Goal: Book appointment/travel/reservation

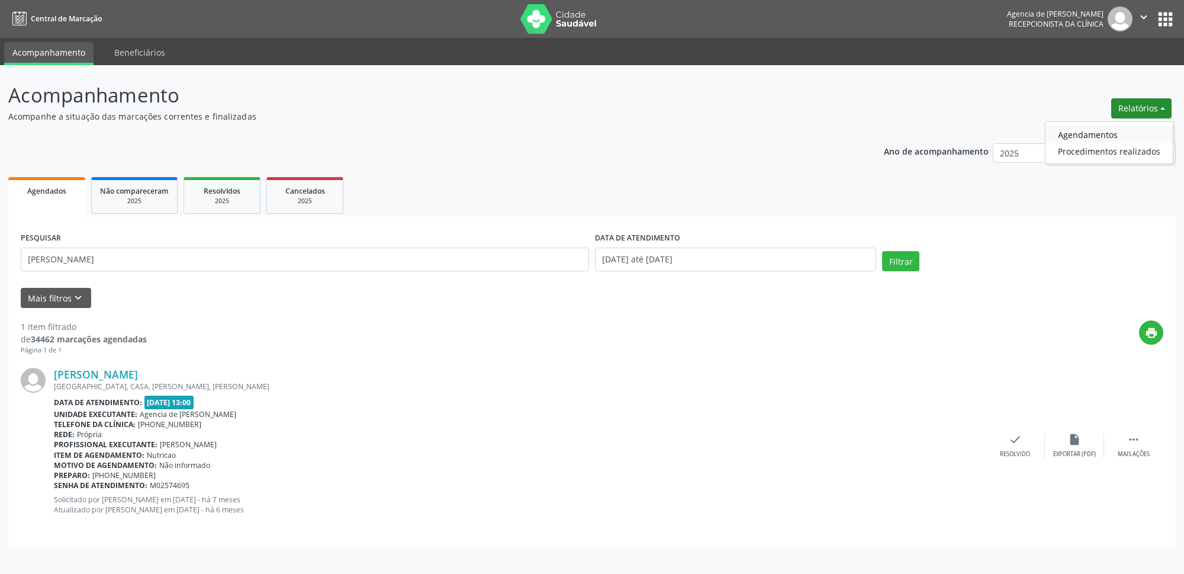
click at [1093, 133] on link "Agendamentos" at bounding box center [1108, 134] width 127 height 17
select select "8"
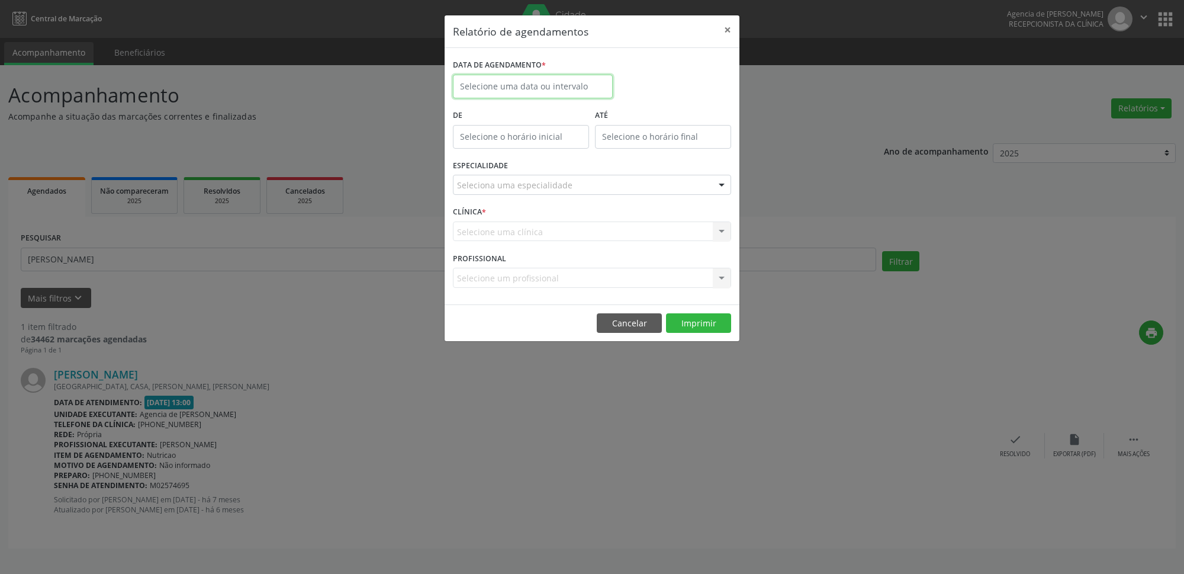
click at [485, 92] on input "text" at bounding box center [533, 87] width 160 height 24
click at [603, 195] on span "19" at bounding box center [596, 195] width 23 height 23
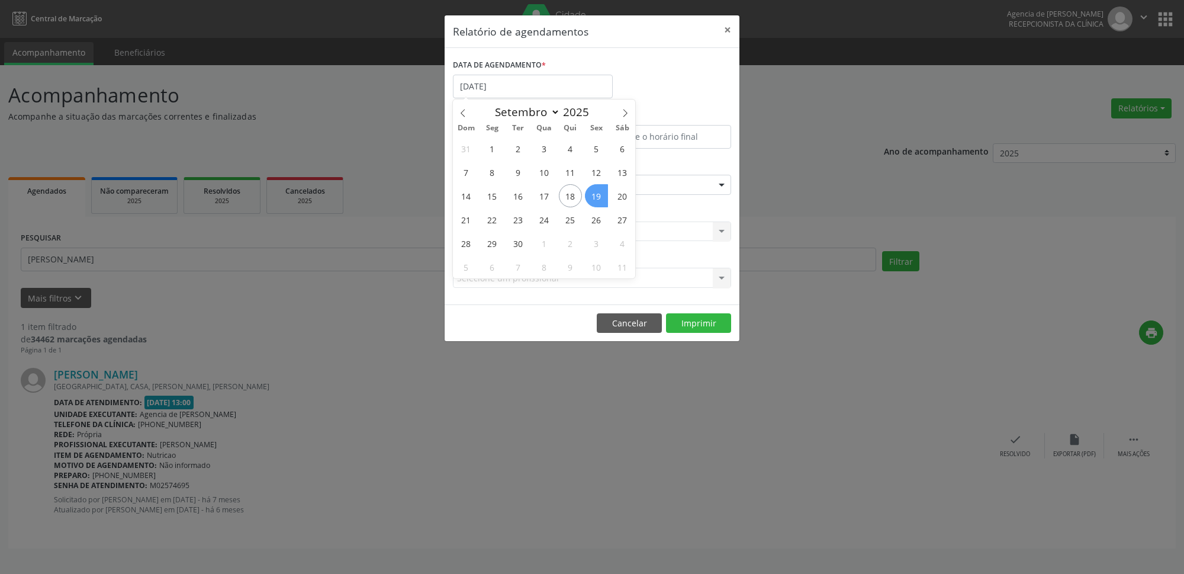
click at [603, 195] on span "19" at bounding box center [596, 195] width 23 height 23
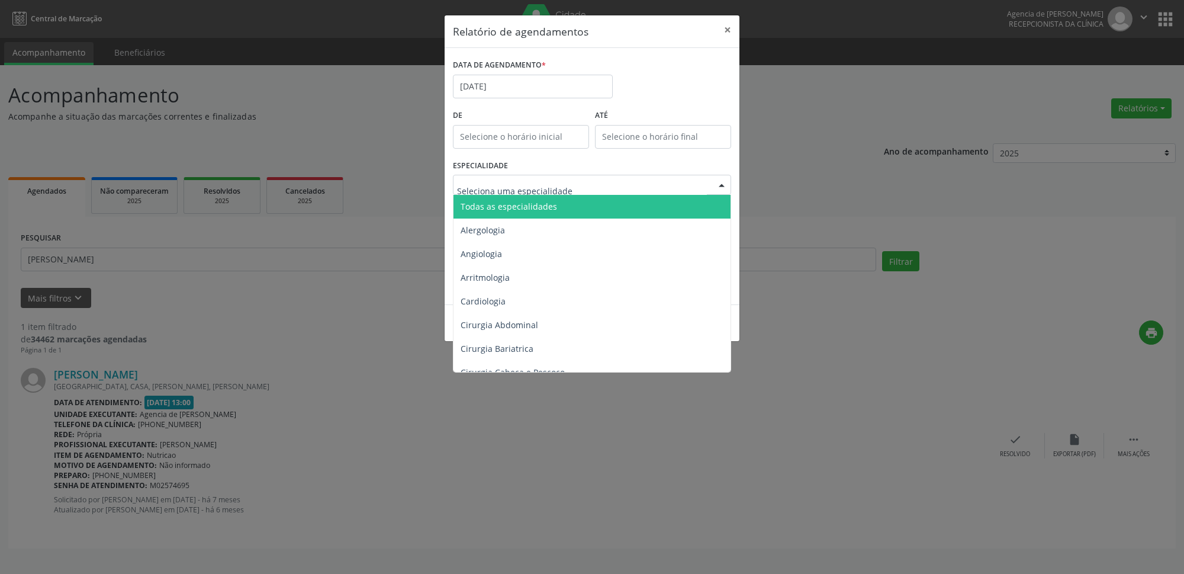
click at [520, 207] on span "Todas as especialidades" at bounding box center [509, 206] width 96 height 11
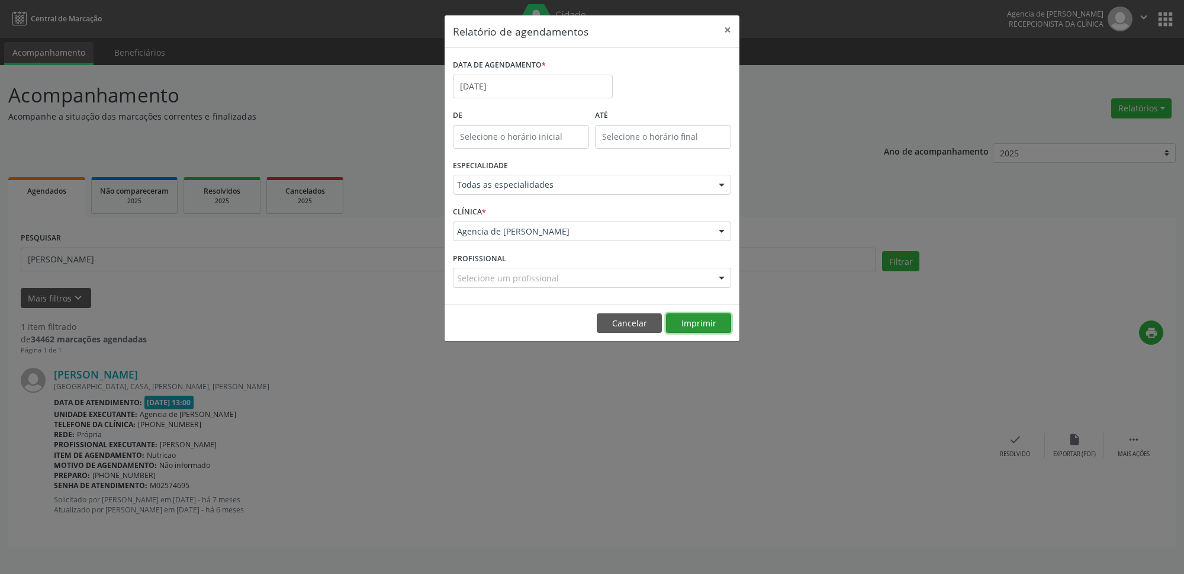
click at [704, 326] on button "Imprimir" at bounding box center [698, 323] width 65 height 20
click at [546, 92] on input "[DATE]" at bounding box center [533, 87] width 160 height 24
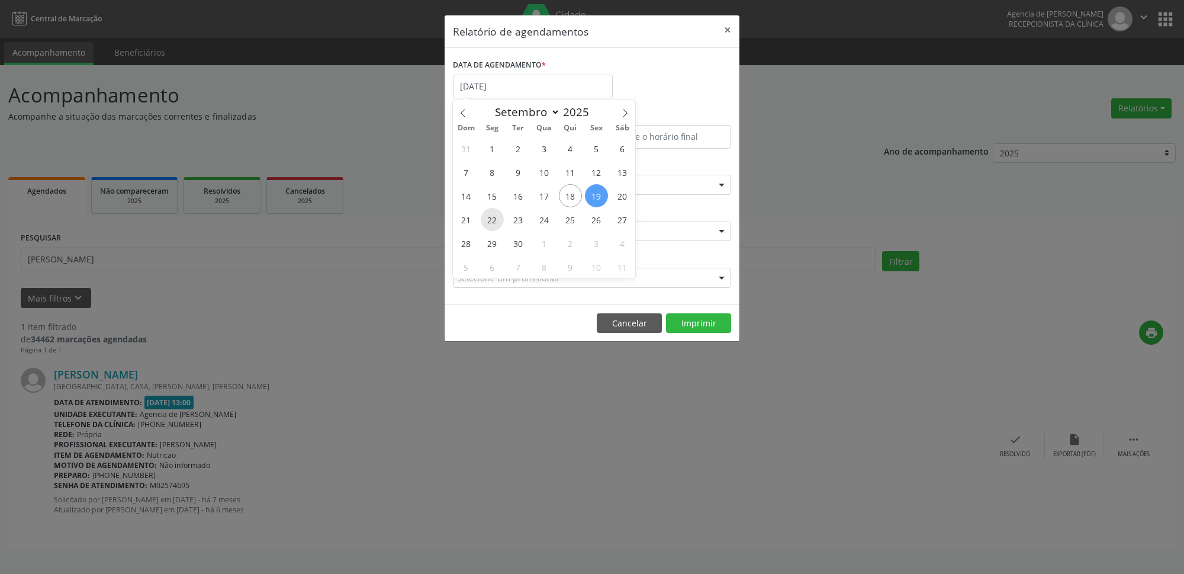
click at [485, 221] on span "22" at bounding box center [492, 219] width 23 height 23
type input "22/09/2025"
click at [485, 221] on span "22" at bounding box center [492, 219] width 23 height 23
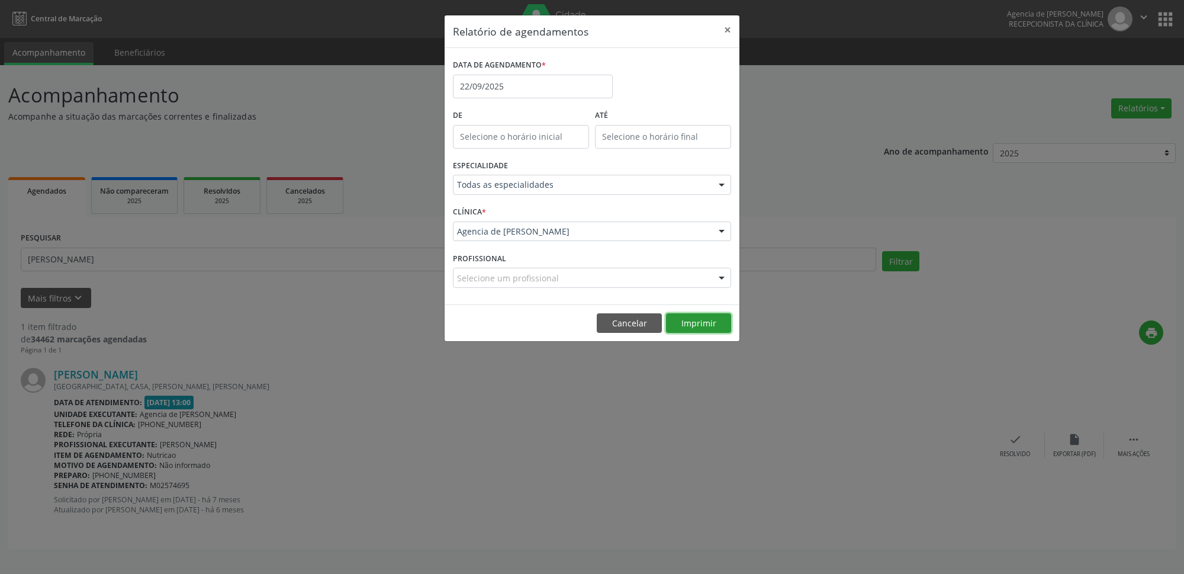
click at [690, 326] on button "Imprimir" at bounding box center [698, 323] width 65 height 20
click at [731, 31] on button "×" at bounding box center [728, 29] width 24 height 29
